Goal: Task Accomplishment & Management: Manage account settings

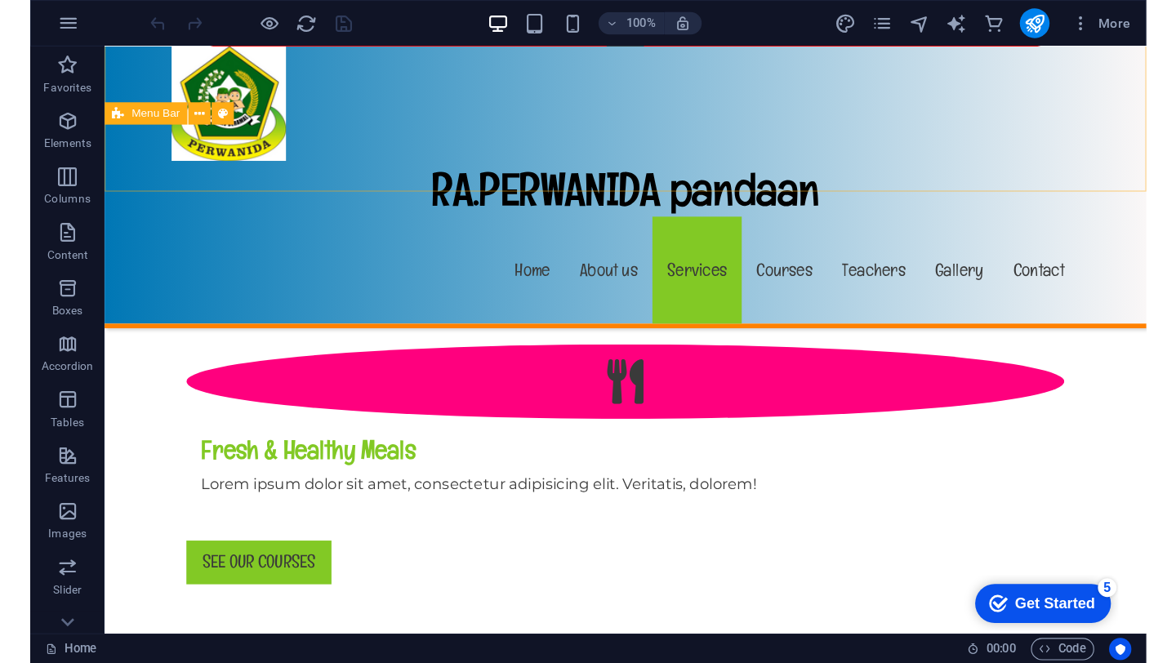
scroll to position [2162, 0]
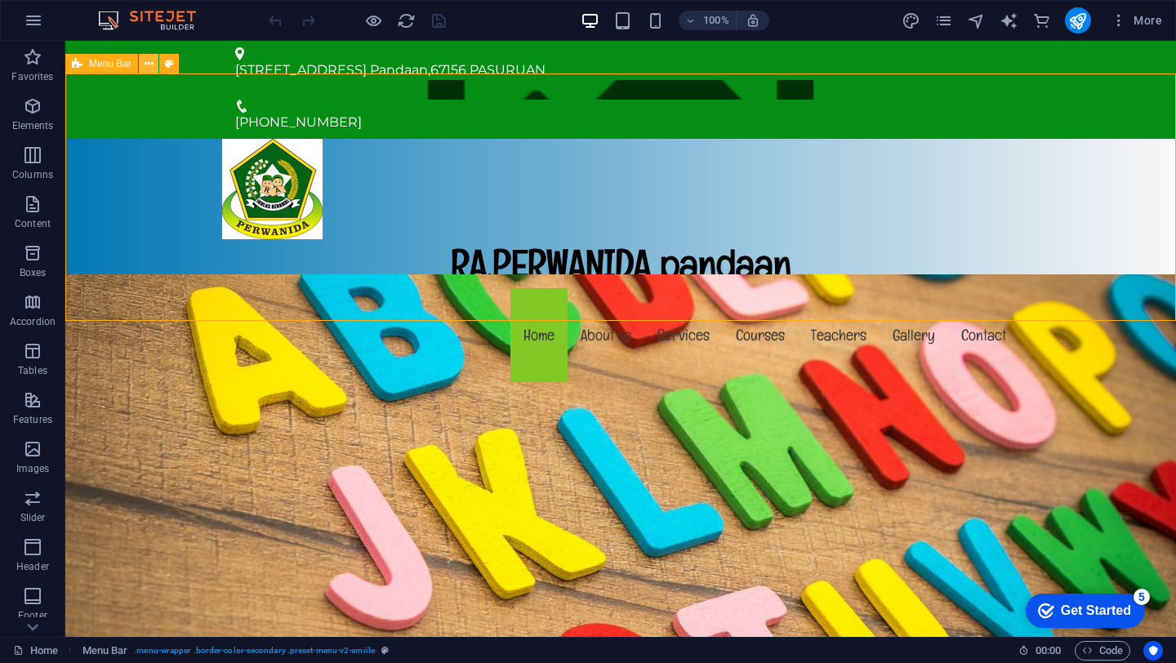
click at [149, 65] on icon at bounding box center [149, 64] width 9 height 17
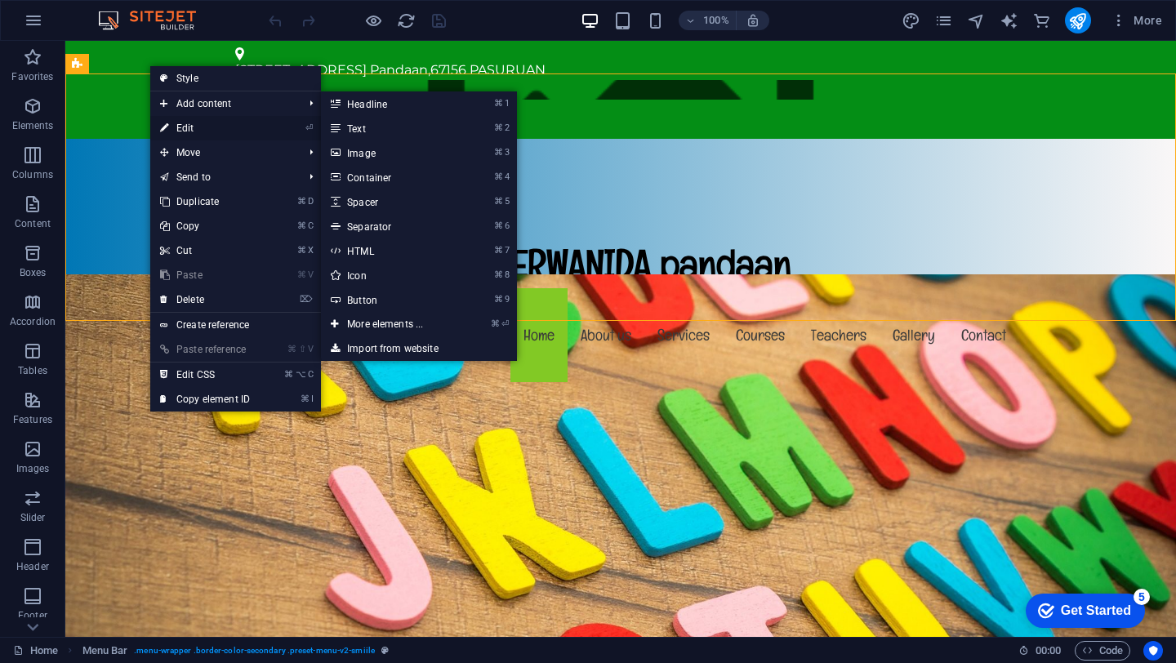
click at [180, 131] on link "⏎ Edit" at bounding box center [204, 128] width 109 height 25
select select "header"
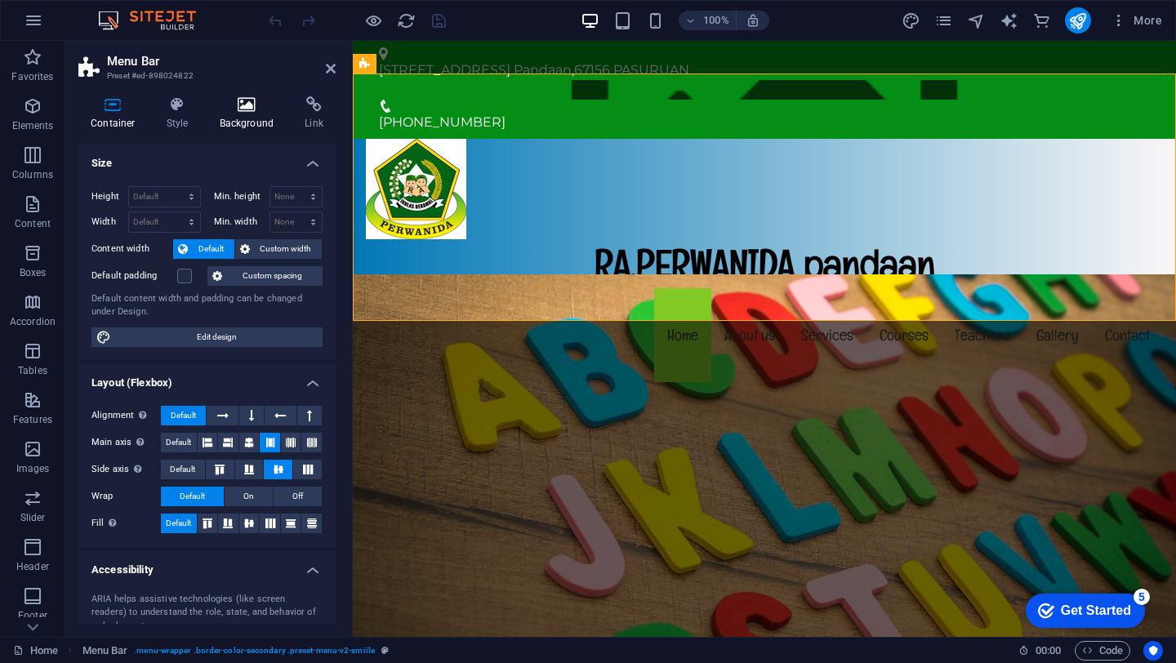
click at [256, 104] on icon at bounding box center [247, 104] width 79 height 16
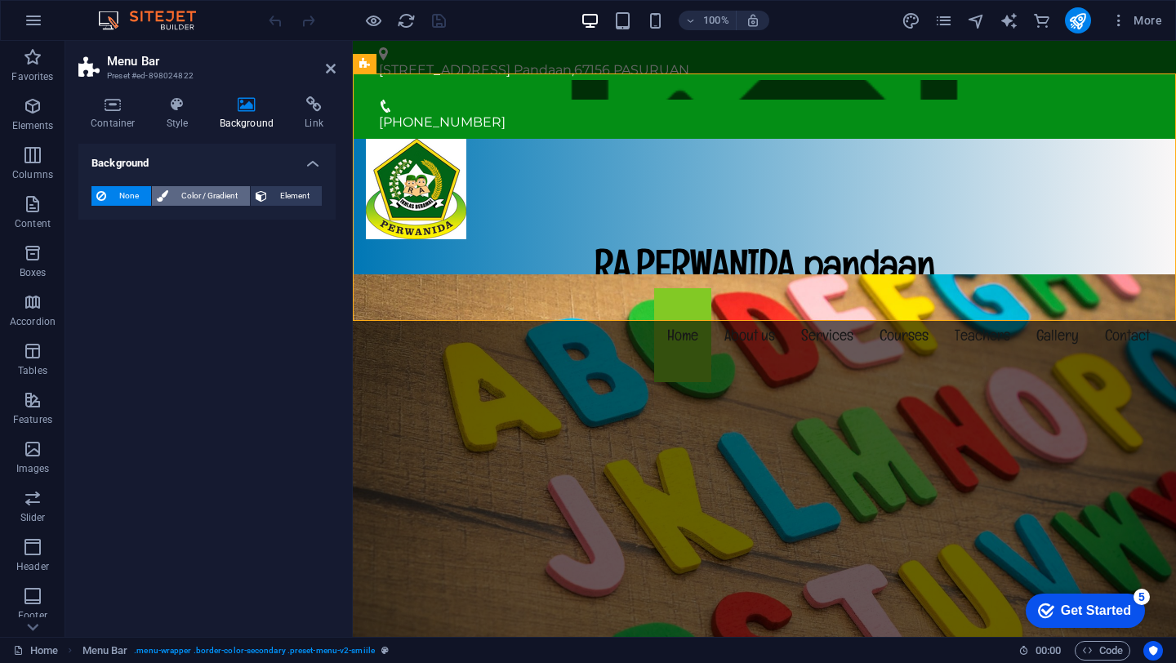
click at [216, 201] on span "Color / Gradient" at bounding box center [209, 196] width 72 height 20
click at [109, 261] on span at bounding box center [102, 261] width 18 height 18
type input "#ffffff"
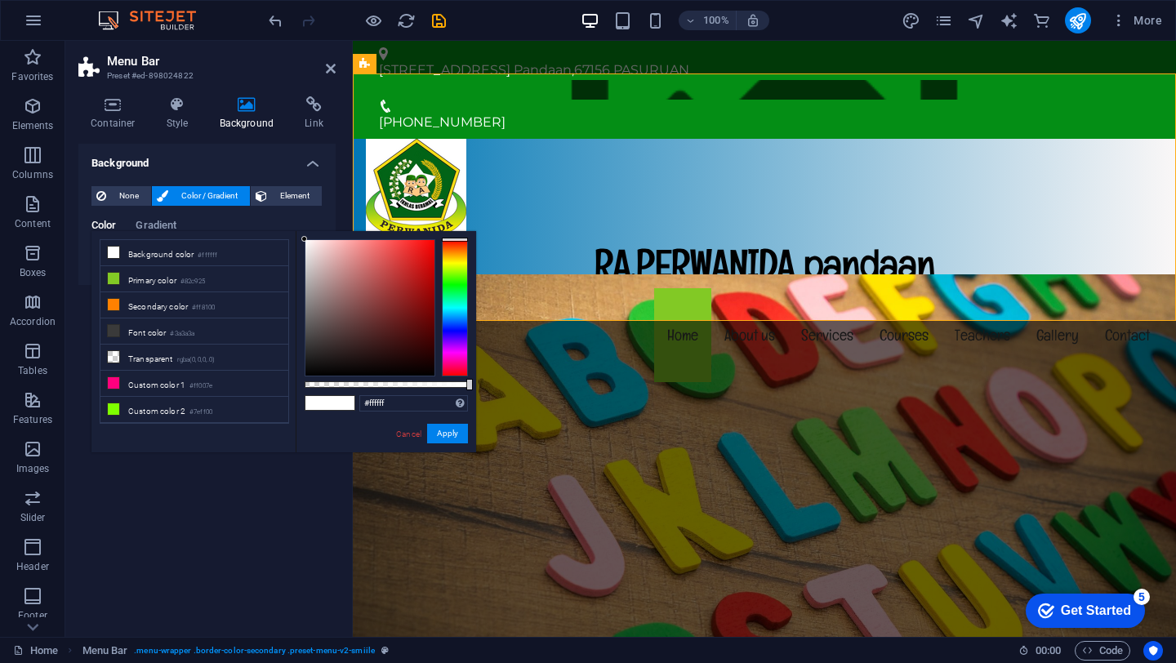
click at [346, 406] on span at bounding box center [342, 403] width 25 height 14
click at [454, 441] on button "Apply" at bounding box center [447, 434] width 41 height 20
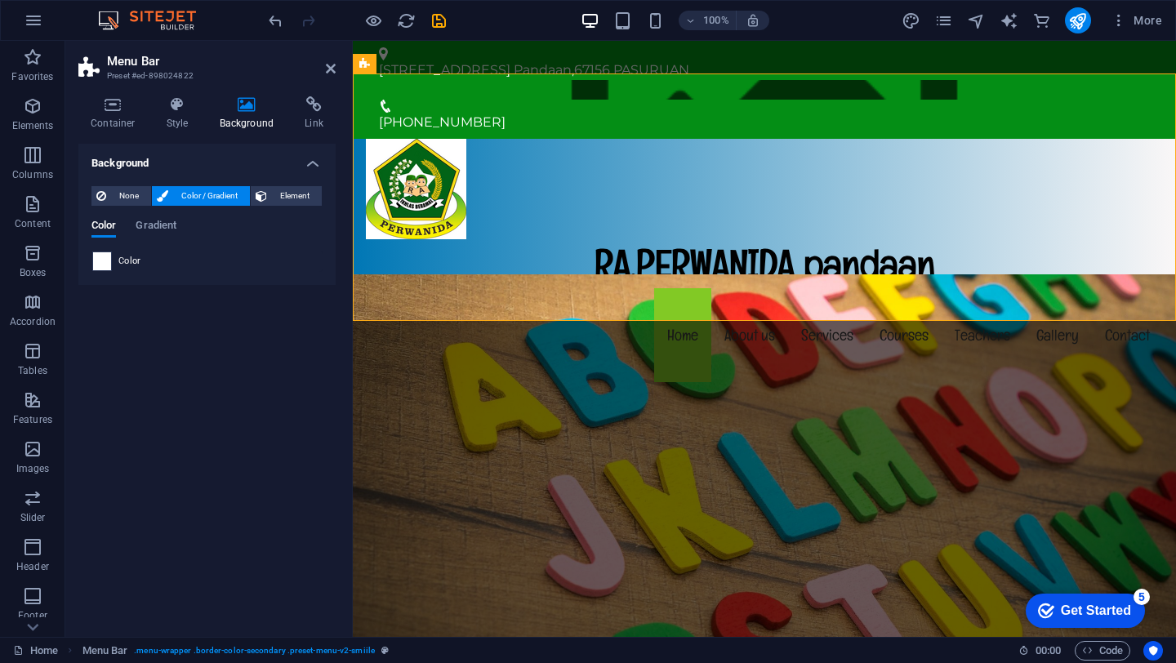
click at [109, 259] on span at bounding box center [102, 261] width 18 height 18
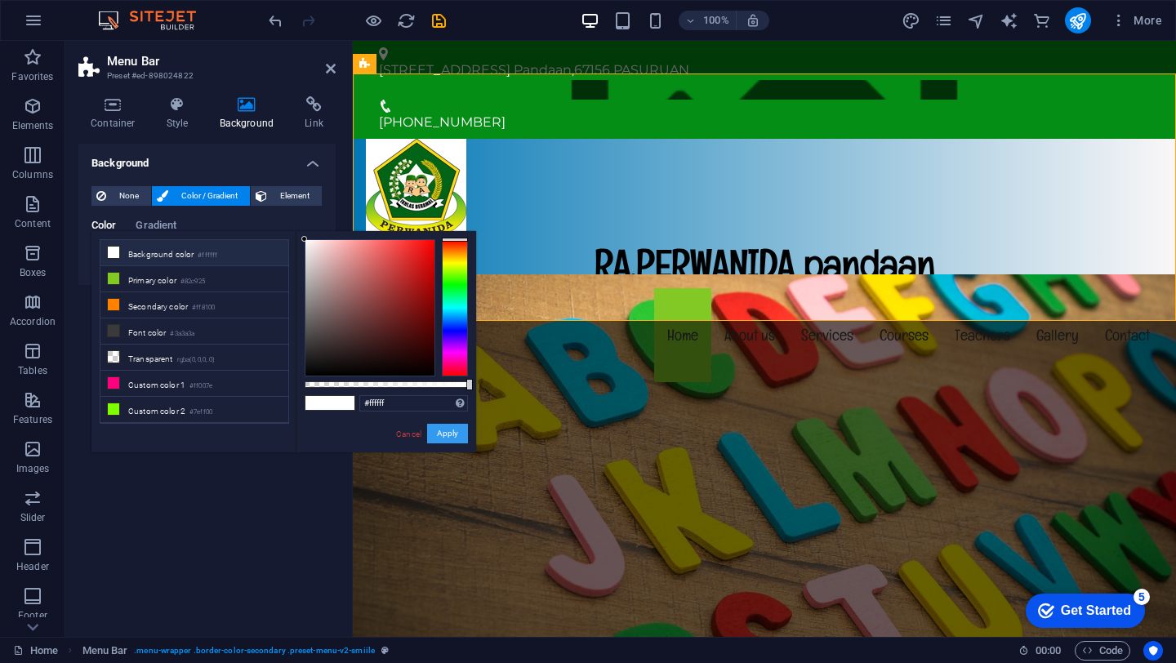
click at [457, 438] on button "Apply" at bounding box center [447, 434] width 41 height 20
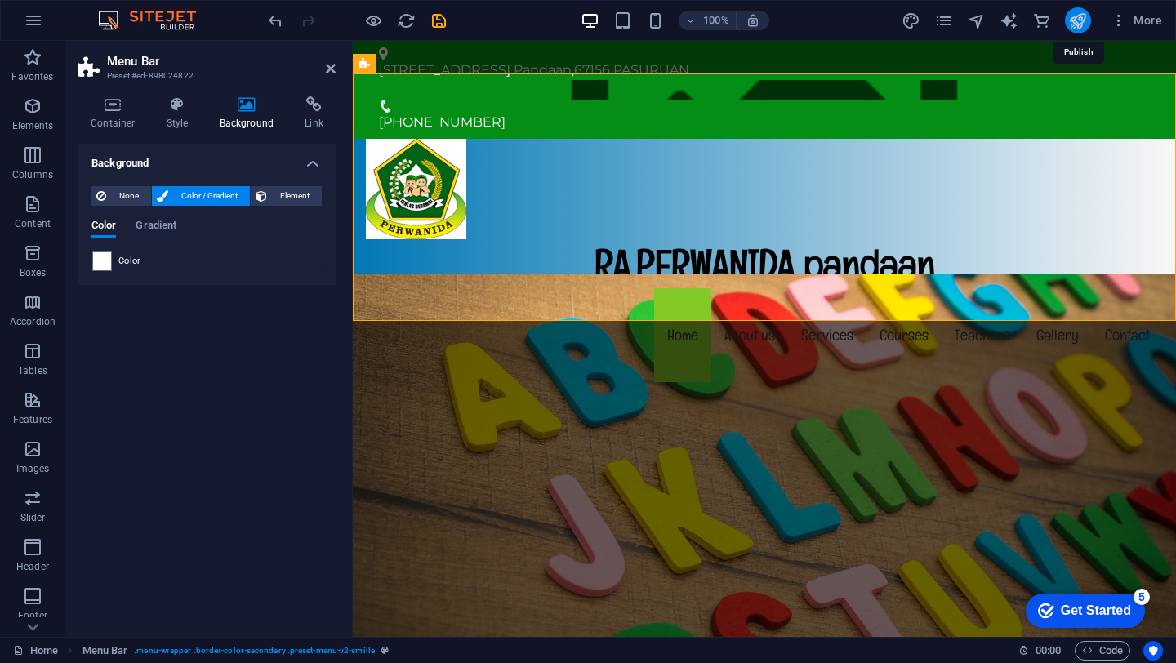
click at [1075, 28] on icon "publish" at bounding box center [1078, 20] width 19 height 19
